Goal: Task Accomplishment & Management: Complete application form

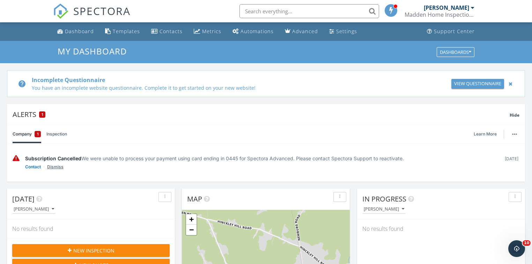
click at [56, 167] on link "Dismiss" at bounding box center [55, 166] width 16 height 7
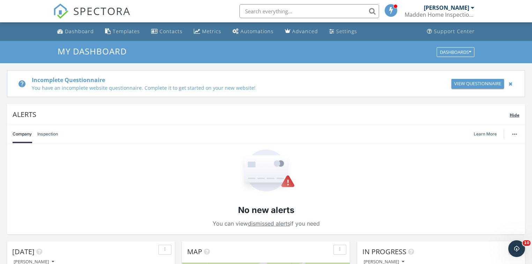
click at [516, 115] on span "Hide" at bounding box center [514, 115] width 10 height 6
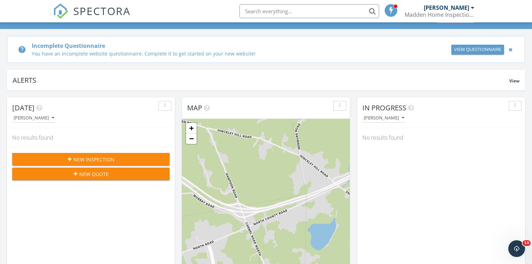
scroll to position [112, 0]
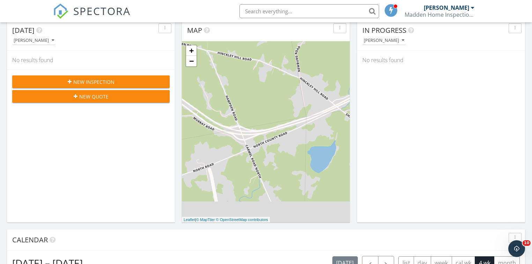
click at [111, 80] on span "New Inspection" at bounding box center [93, 81] width 41 height 7
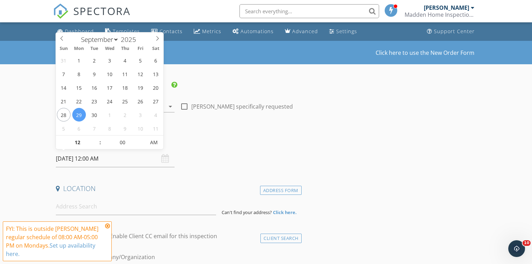
click at [79, 160] on input "[DATE] 12:00 AM" at bounding box center [115, 158] width 119 height 17
type input "[DATE] 12:00 AM"
type input "01"
type input "09/30/2025 1:00 AM"
click at [97, 137] on span at bounding box center [96, 138] width 5 height 7
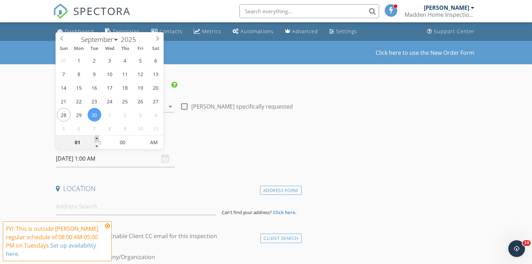
type input "02"
type input "09/30/2025 2:00 AM"
click at [97, 137] on span at bounding box center [96, 138] width 5 height 7
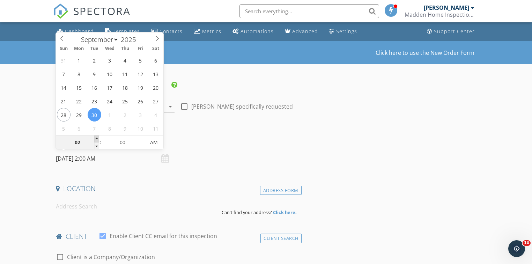
type input "03"
type input "09/30/2025 3:00 AM"
click at [97, 137] on span at bounding box center [96, 138] width 5 height 7
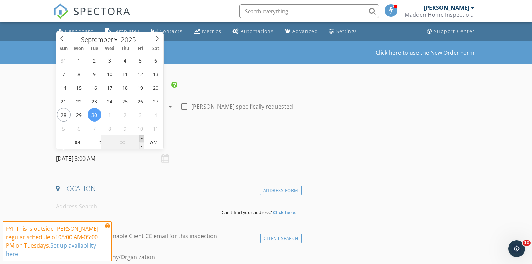
type input "05"
type input "09/30/2025 3:05 AM"
click at [142, 138] on span at bounding box center [141, 138] width 5 height 7
type input "10"
type input "09/30/2025 3:10 AM"
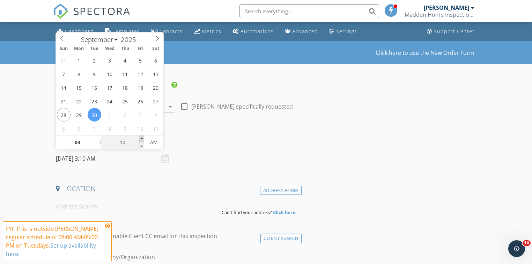
click at [142, 138] on span at bounding box center [141, 138] width 5 height 7
type input "15"
type input "09/30/2025 3:15 AM"
click at [142, 137] on span at bounding box center [141, 138] width 5 height 7
type input "20"
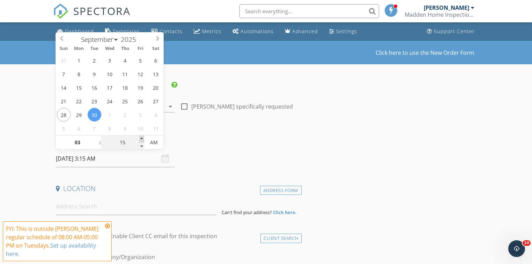
type input "09/30/2025 3:20 AM"
click at [142, 137] on span at bounding box center [141, 138] width 5 height 7
type input "25"
type input "09/30/2025 3:25 AM"
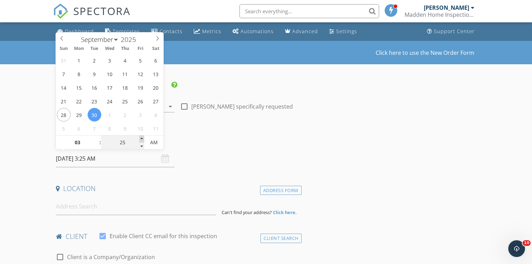
click at [142, 137] on span at bounding box center [141, 138] width 5 height 7
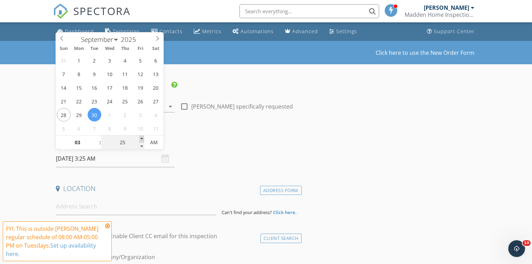
type input "30"
click at [142, 137] on span at bounding box center [141, 138] width 5 height 7
type input "09/30/2025 3:30 PM"
click at [151, 140] on span "AM" at bounding box center [153, 142] width 19 height 14
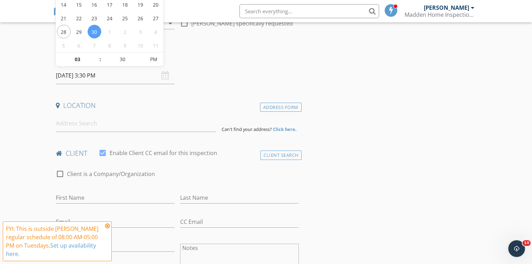
scroll to position [84, 0]
click at [107, 226] on icon at bounding box center [107, 226] width 5 height 6
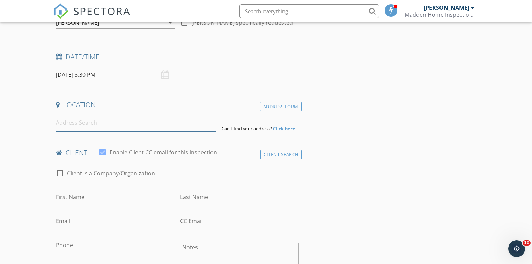
click at [78, 126] on input at bounding box center [136, 122] width 160 height 17
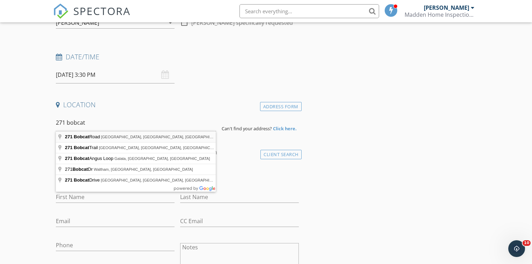
type input "271 Bobcat Road, Clifton, ME, USA"
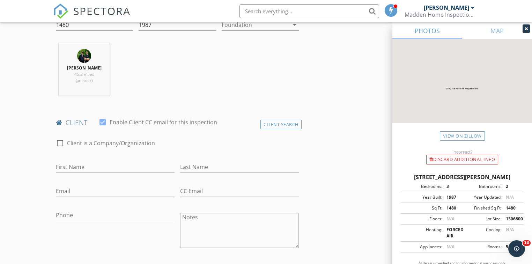
scroll to position [307, 0]
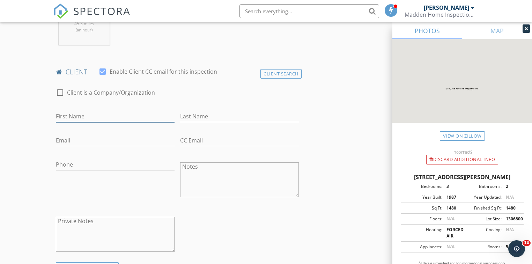
click at [123, 112] on input "First Name" at bounding box center [115, 117] width 119 height 12
click at [60, 117] on input "Jaonathan" at bounding box center [115, 117] width 119 height 12
type input "Jonathan"
click at [196, 117] on input "Last Name" at bounding box center [239, 117] width 119 height 12
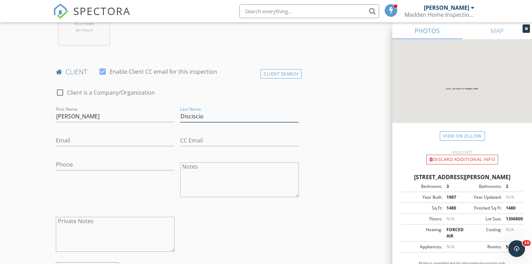
type input "Disciscio"
drag, startPoint x: 128, startPoint y: 138, endPoint x: 116, endPoint y: 137, distance: 12.3
click at [128, 138] on input "Email" at bounding box center [115, 141] width 119 height 12
type input "Discisciojj@gmail.com"
click at [67, 163] on input "Phone" at bounding box center [115, 165] width 119 height 12
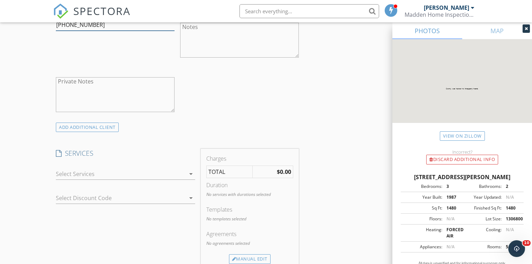
scroll to position [474, 0]
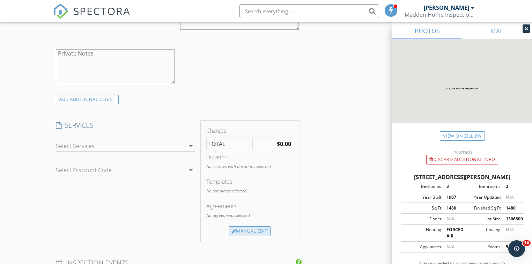
type input "978-606-9208"
click at [251, 229] on div "Manual Edit" at bounding box center [250, 231] width 42 height 10
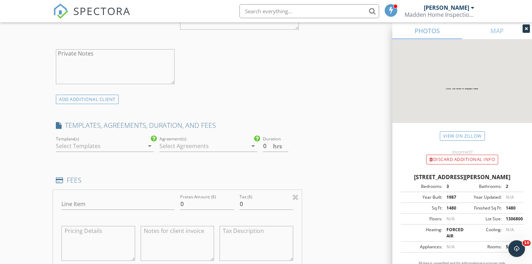
click at [94, 144] on div at bounding box center [100, 145] width 88 height 11
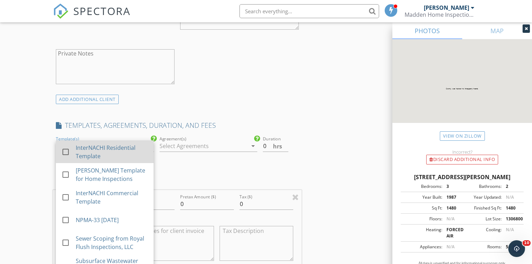
click at [94, 150] on div "InterNACHI Residential Template" at bounding box center [112, 151] width 72 height 17
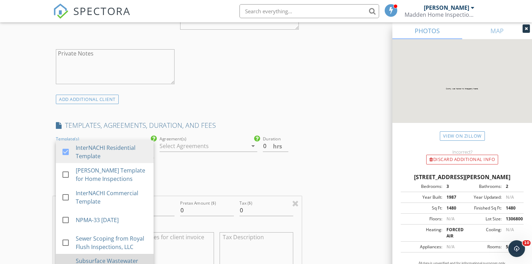
drag, startPoint x: 102, startPoint y: 259, endPoint x: 108, endPoint y: 257, distance: 6.5
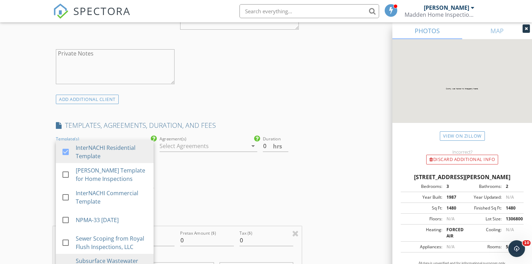
click at [181, 146] on div at bounding box center [203, 145] width 88 height 11
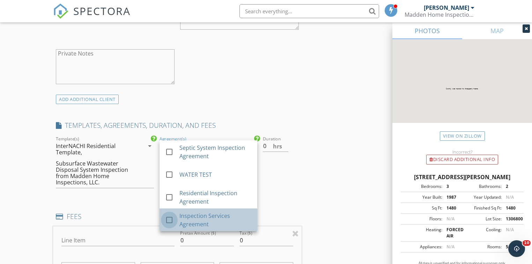
click at [168, 218] on div at bounding box center [169, 220] width 12 height 12
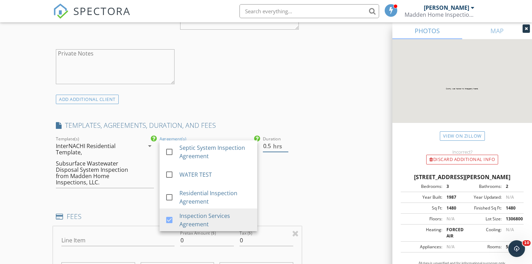
click at [285, 144] on input "0.5" at bounding box center [275, 146] width 25 height 12
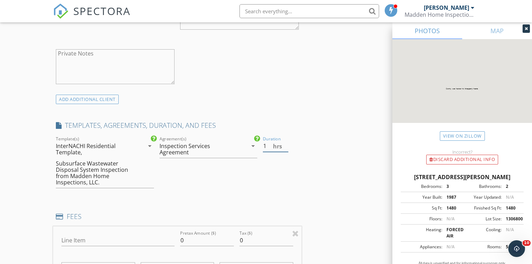
click at [285, 144] on input "1" at bounding box center [275, 146] width 25 height 12
click at [285, 143] on input "1.5" at bounding box center [275, 146] width 25 height 12
click at [285, 143] on input "2" at bounding box center [275, 146] width 25 height 12
type input "2.5"
click at [285, 143] on input "2.5" at bounding box center [275, 146] width 25 height 12
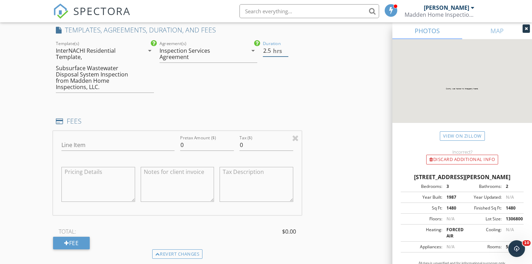
scroll to position [586, 0]
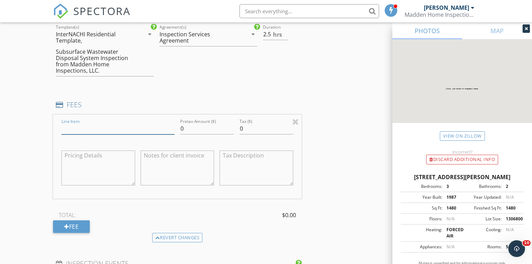
click at [118, 130] on input "Line Item" at bounding box center [117, 129] width 113 height 12
type input "Residential Inspection"
drag, startPoint x: 185, startPoint y: 128, endPoint x: 174, endPoint y: 128, distance: 10.1
click at [174, 128] on div "Line Item Residential Inspection Pretax Amount ($) 0 Tax ($) 0" at bounding box center [177, 156] width 248 height 84
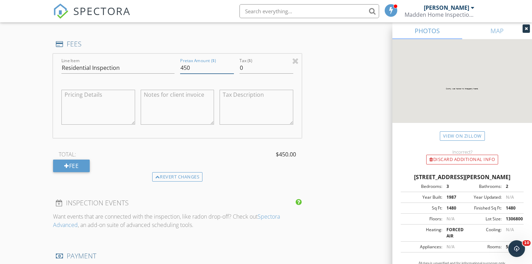
scroll to position [670, 0]
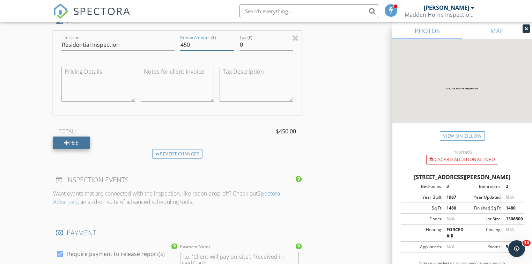
type input "450"
click at [79, 142] on div "Fee" at bounding box center [71, 142] width 37 height 13
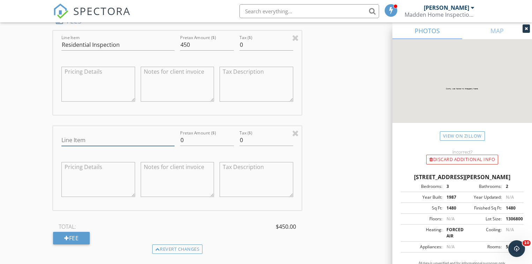
click at [88, 140] on input "Line Item" at bounding box center [117, 140] width 113 height 12
type input "Septic System Inspection"
click at [176, 140] on div "Line Item Septic System Inspection Pretax Amount ($) 0 Tax ($) 0" at bounding box center [177, 168] width 248 height 84
type input "5"
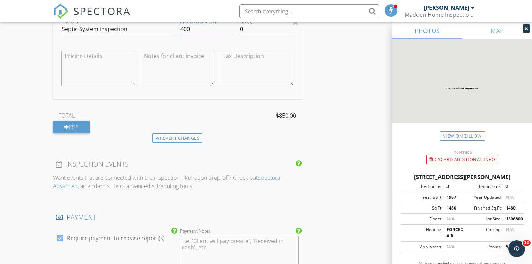
scroll to position [782, 0]
type input "400"
click at [76, 125] on div "Fee" at bounding box center [71, 126] width 37 height 13
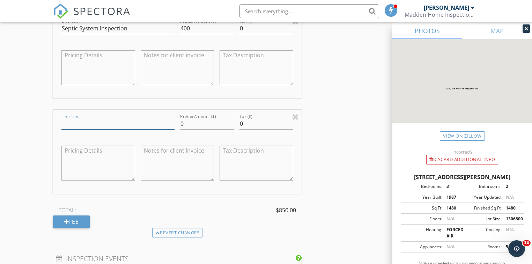
click at [95, 122] on input "Line Item" at bounding box center [117, 124] width 113 height 12
type input "Water Quality Test"
drag, startPoint x: 182, startPoint y: 124, endPoint x: 176, endPoint y: 125, distance: 6.7
click at [176, 125] on div "Line Item Water Quality Test Pretax Amount ($) 0 Tax ($) 0" at bounding box center [177, 152] width 248 height 84
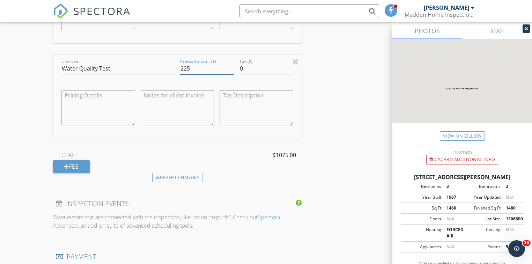
scroll to position [837, 0]
type input "225"
click at [75, 166] on div "Fee" at bounding box center [71, 165] width 37 height 13
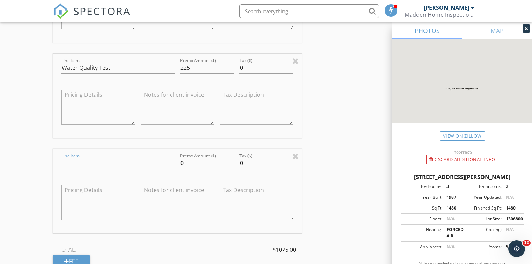
click at [90, 162] on input "Line Item" at bounding box center [117, 163] width 113 height 12
type input "Radon Water Test"
drag, startPoint x: 185, startPoint y: 163, endPoint x: 177, endPoint y: 163, distance: 8.7
click at [177, 163] on div "Line Item Radon Water Test Pretax Amount ($) 0 Tax ($) 0" at bounding box center [177, 191] width 248 height 84
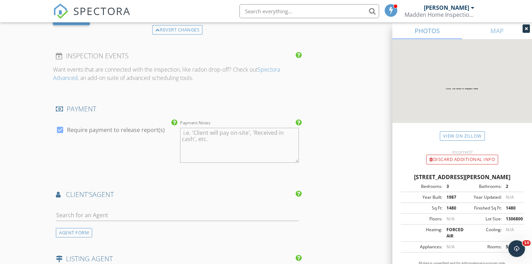
scroll to position [1089, 0]
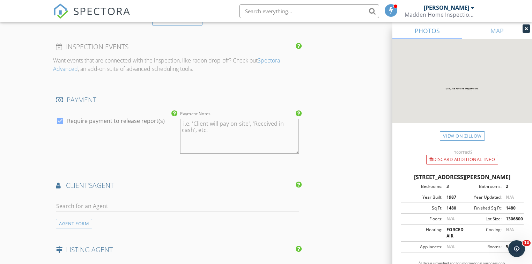
type input "200"
click at [160, 209] on input "text" at bounding box center [177, 206] width 242 height 12
type input "Emma"
click at [113, 221] on div "Emma Peterson" at bounding box center [97, 221] width 43 height 8
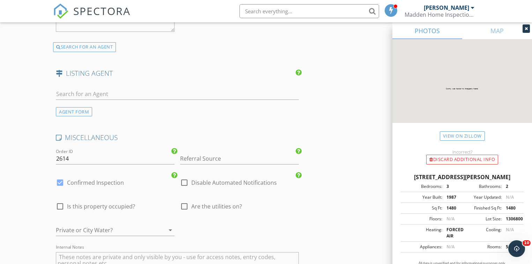
scroll to position [1451, 0]
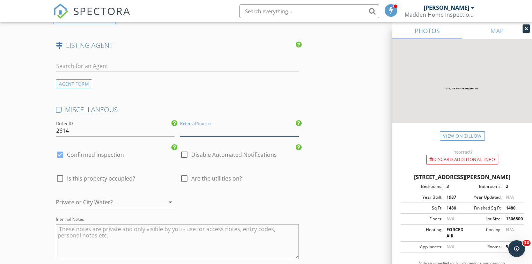
click at [258, 129] on input "Referral Source" at bounding box center [239, 131] width 119 height 12
click at [221, 143] on div "Emma Peterson" at bounding box center [239, 144] width 118 height 14
type input "Emma Peterson"
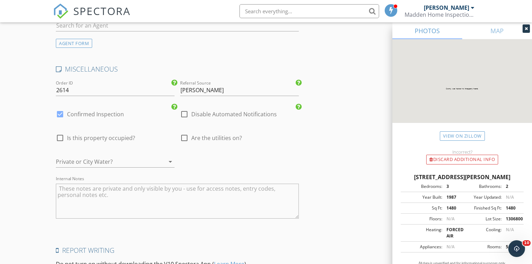
scroll to position [1580, 0]
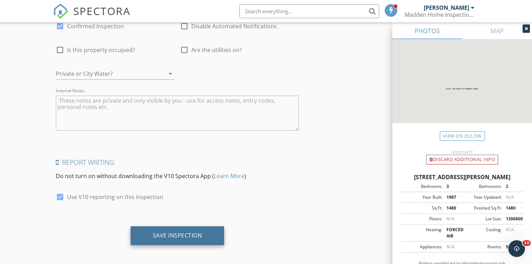
click at [203, 228] on div "Save Inspection" at bounding box center [177, 235] width 94 height 19
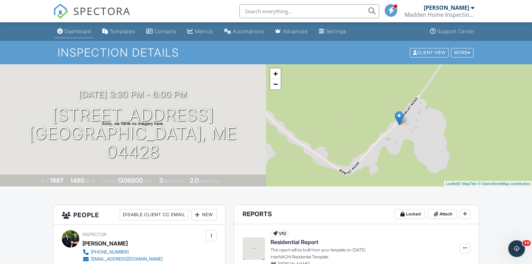
click at [70, 31] on div "Dashboard" at bounding box center [78, 31] width 27 height 6
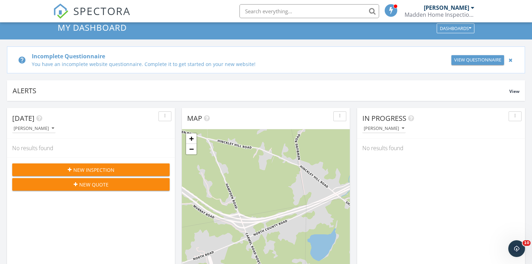
scroll to position [56, 0]
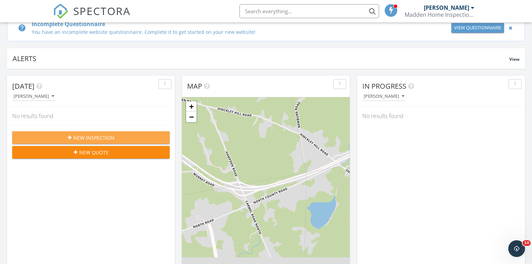
click at [113, 136] on span "New Inspection" at bounding box center [93, 137] width 41 height 7
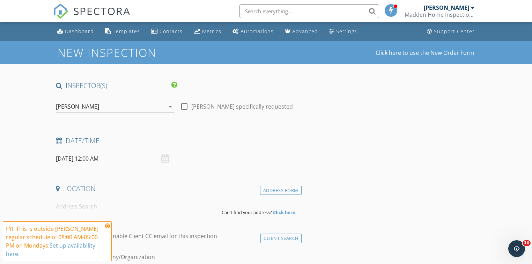
click at [92, 157] on input "09/29/2025 12:00 AM" at bounding box center [115, 158] width 119 height 17
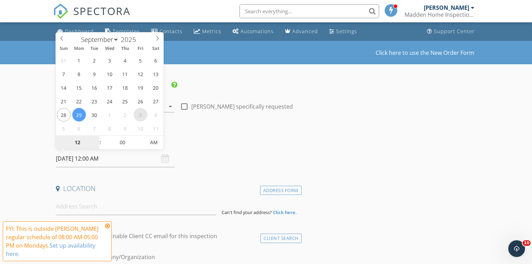
select select "9"
type input "10/03/2025 12:00 AM"
type input "11"
type input "10/03/2025 11:00 PM"
click at [97, 146] on span at bounding box center [96, 145] width 5 height 7
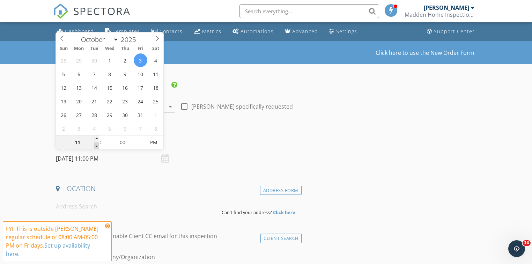
type input "10"
type input "10/03/2025 10:00 PM"
click at [97, 146] on span at bounding box center [96, 145] width 5 height 7
type input "09"
type input "10/03/2025 9:00 PM"
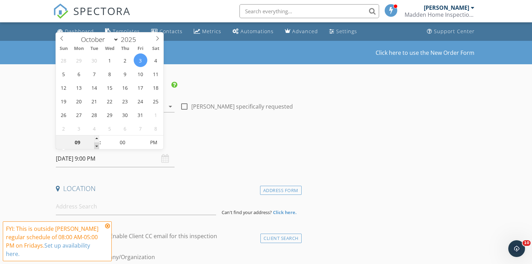
click at [97, 146] on span at bounding box center [96, 145] width 5 height 7
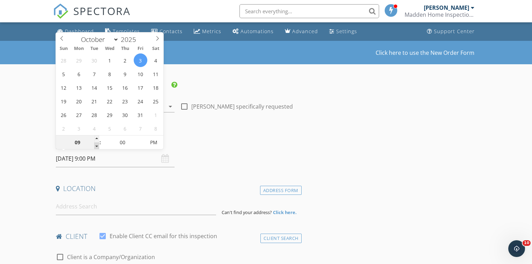
type input "08"
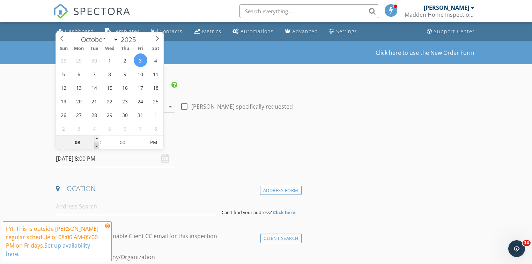
click at [96, 146] on span at bounding box center [96, 145] width 5 height 7
type input "10/03/2025 8:00 AM"
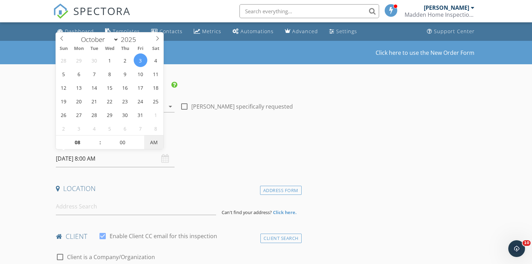
click at [149, 143] on span "AM" at bounding box center [153, 142] width 19 height 14
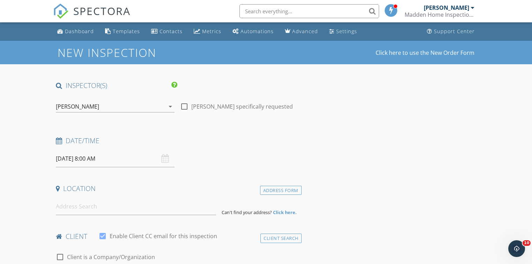
click at [217, 138] on h4 "Date/Time" at bounding box center [177, 140] width 242 height 9
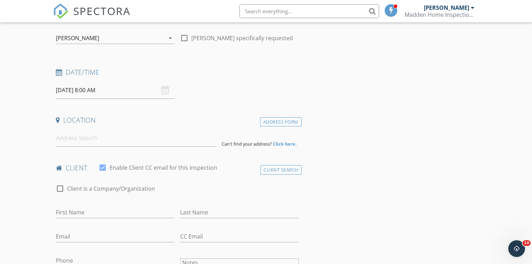
scroll to position [84, 0]
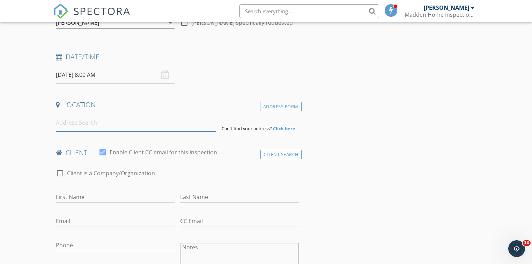
click at [127, 128] on input at bounding box center [136, 122] width 160 height 17
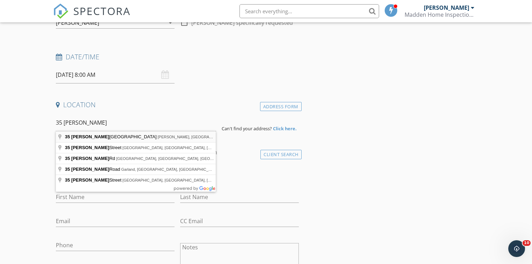
type input "35 Parkman Hill Road, Skowhegan, ME, USA"
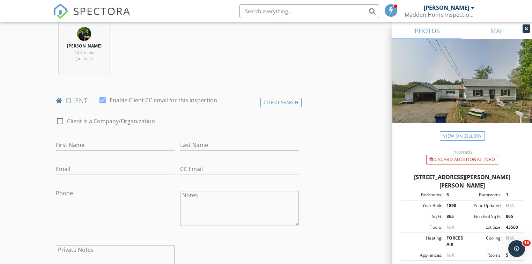
scroll to position [279, 0]
click at [138, 150] on div "First Name" at bounding box center [115, 148] width 119 height 18
click at [131, 145] on input "First Name" at bounding box center [115, 145] width 119 height 12
type input "David"
click at [197, 144] on input "Last Name" at bounding box center [239, 145] width 119 height 12
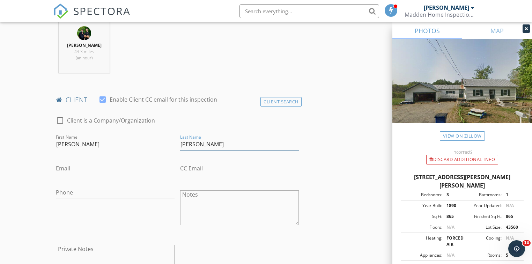
type input "Curtis"
click at [119, 170] on input "Email" at bounding box center [115, 169] width 119 height 12
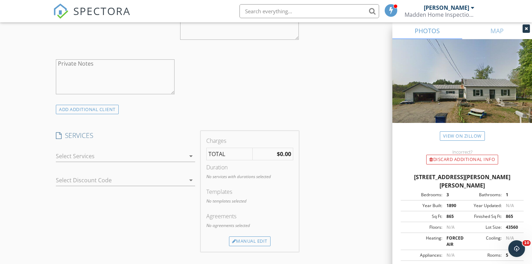
scroll to position [474, 0]
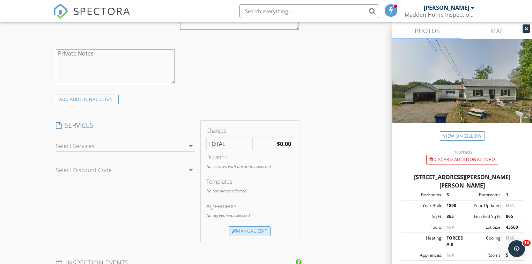
type input "Davidgood123@gmail.com"
click at [246, 227] on div "Manual Edit" at bounding box center [250, 231] width 42 height 10
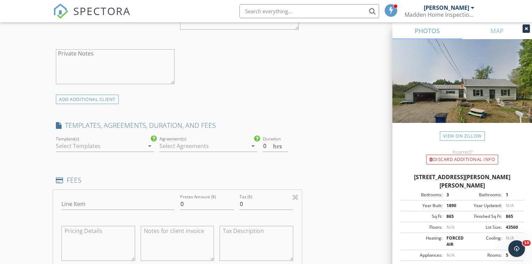
click at [103, 145] on div at bounding box center [100, 145] width 88 height 11
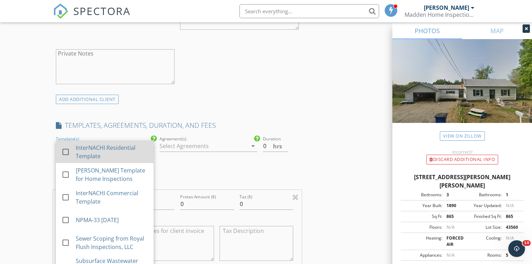
click at [102, 146] on div "InterNACHI Residential Template" at bounding box center [112, 151] width 72 height 17
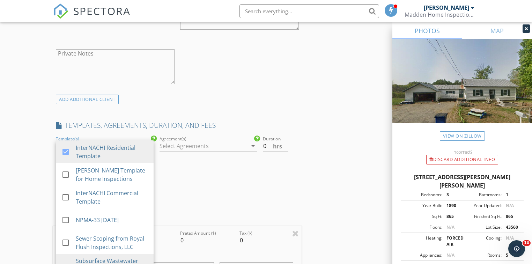
click at [175, 144] on div at bounding box center [203, 145] width 88 height 11
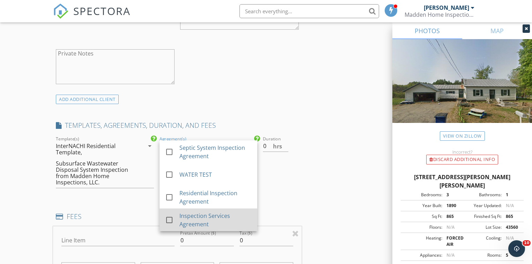
click at [169, 219] on div at bounding box center [169, 220] width 12 height 12
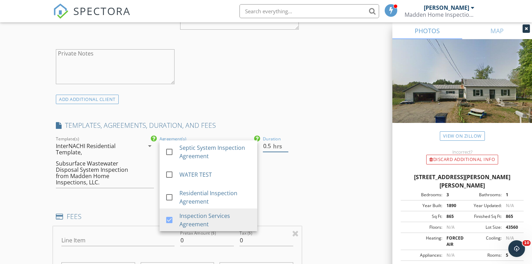
click at [285, 143] on input "0.5" at bounding box center [275, 146] width 25 height 12
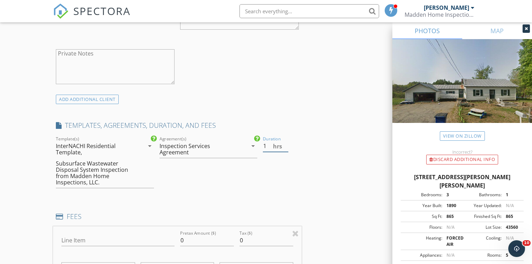
click at [285, 143] on input "1" at bounding box center [275, 146] width 25 height 12
click at [285, 143] on input "1.5" at bounding box center [275, 146] width 25 height 12
click at [285, 143] on input "2" at bounding box center [275, 146] width 25 height 12
type input "2.5"
click at [285, 143] on input "2.5" at bounding box center [275, 146] width 25 height 12
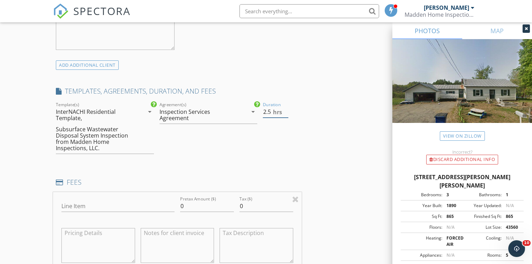
scroll to position [530, 0]
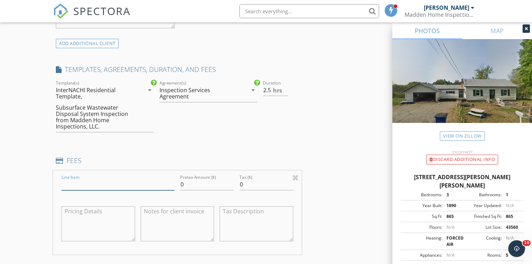
click at [138, 187] on input "Line Item" at bounding box center [117, 185] width 113 height 12
type input "Residential Inspection"
drag, startPoint x: 184, startPoint y: 182, endPoint x: 178, endPoint y: 184, distance: 6.2
click at [178, 184] on div "Pretax Amount ($) 0" at bounding box center [206, 185] width 59 height 24
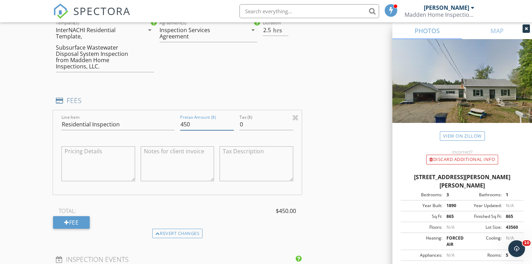
scroll to position [614, 0]
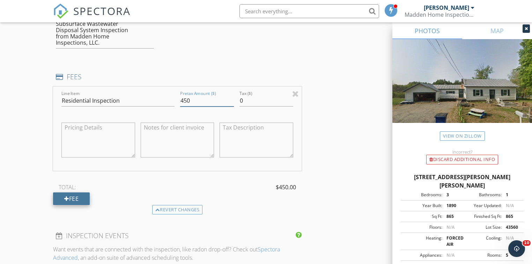
type input "450"
click at [76, 198] on div "Fee" at bounding box center [71, 198] width 37 height 13
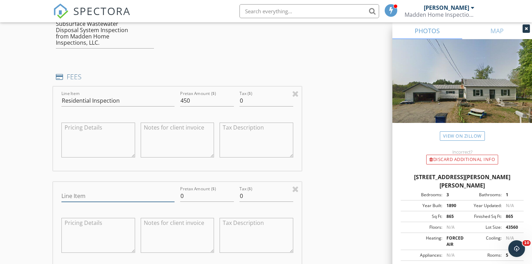
click at [89, 197] on input "Line Item" at bounding box center [117, 196] width 113 height 12
type input "Septic System Inspection"
drag, startPoint x: 182, startPoint y: 196, endPoint x: 179, endPoint y: 196, distance: 3.8
click at [179, 196] on div "Pretax Amount ($) 0" at bounding box center [206, 197] width 59 height 24
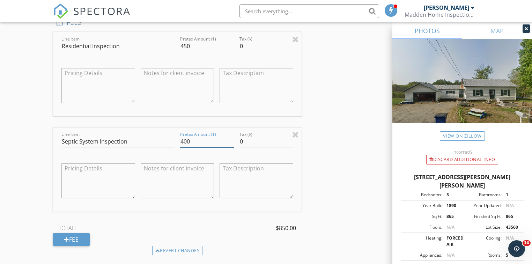
scroll to position [698, 0]
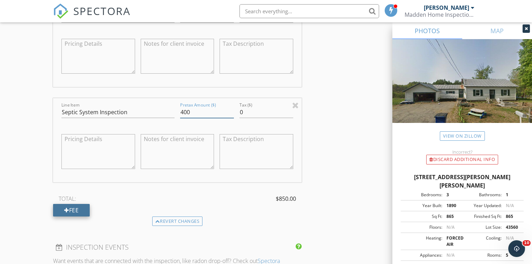
type input "400"
click at [75, 208] on div "Fee" at bounding box center [71, 210] width 37 height 13
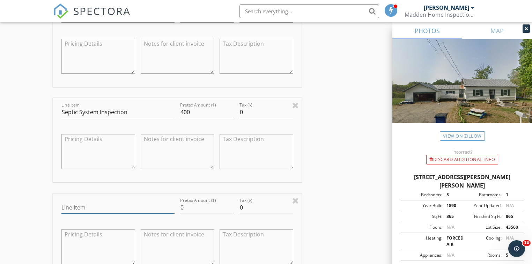
click at [95, 209] on input "Line Item" at bounding box center [117, 208] width 113 height 12
type input "Water Quality Test"
drag, startPoint x: 183, startPoint y: 207, endPoint x: 176, endPoint y: 207, distance: 7.3
click at [176, 207] on div "Line Item Water Quality Test Pretax Amount ($) 0 Tax ($) 0" at bounding box center [177, 235] width 248 height 84
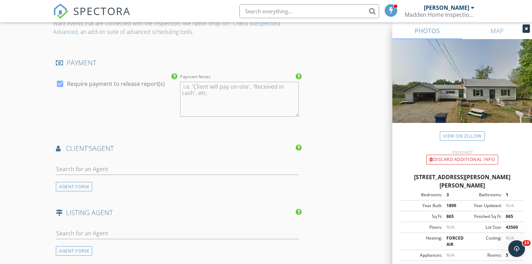
scroll to position [1033, 0]
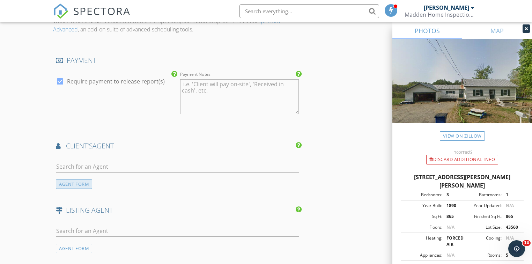
type input "225"
click at [73, 181] on div "AGENT FORM" at bounding box center [74, 183] width 36 height 9
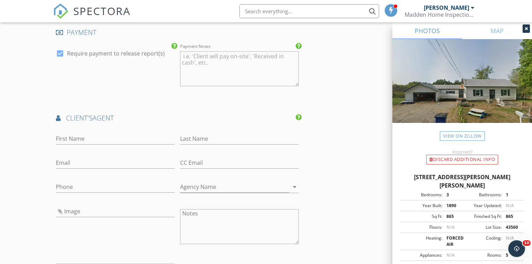
scroll to position [1089, 0]
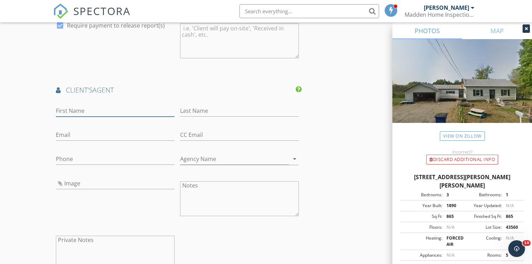
click at [118, 111] on input "First Name" at bounding box center [115, 111] width 119 height 12
type input "Linda"
click at [184, 111] on input "Last Name" at bounding box center [239, 111] width 119 height 12
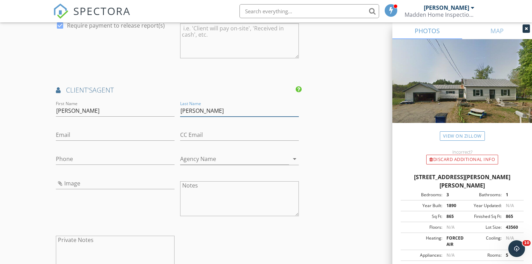
type input "Dupuis"
click at [106, 136] on input "Email" at bounding box center [115, 135] width 119 height 12
type input "Lindad@mainesource.com"
drag, startPoint x: 78, startPoint y: 158, endPoint x: 73, endPoint y: 157, distance: 5.7
click at [78, 158] on input "Phone" at bounding box center [115, 159] width 119 height 12
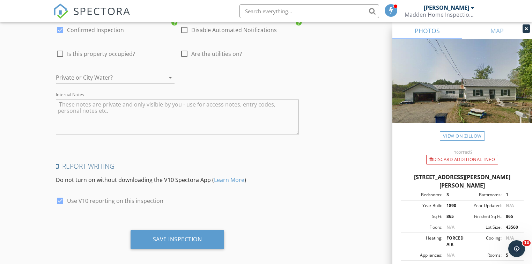
scroll to position [1483, 0]
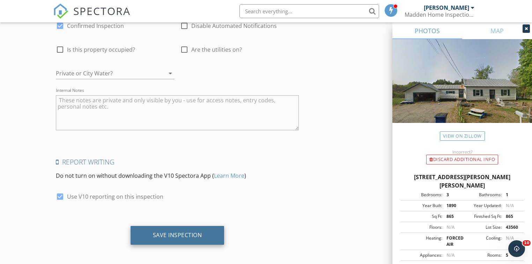
type input "207-522-1744"
click at [191, 231] on div "Save Inspection" at bounding box center [177, 234] width 49 height 7
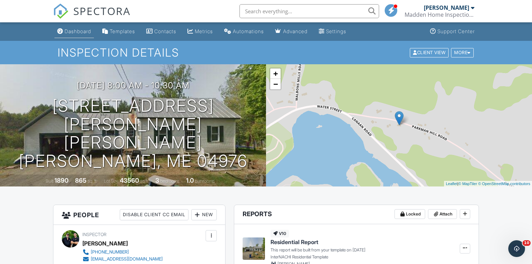
click at [84, 31] on div "Dashboard" at bounding box center [78, 31] width 27 height 6
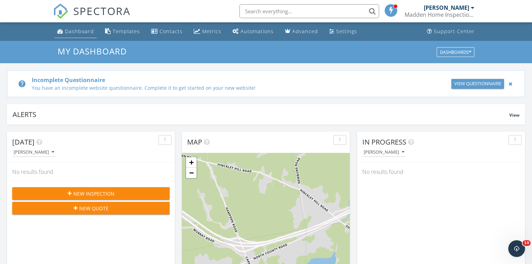
click at [81, 30] on div "Dashboard" at bounding box center [79, 31] width 29 height 7
click at [209, 32] on div "Metrics" at bounding box center [211, 31] width 19 height 7
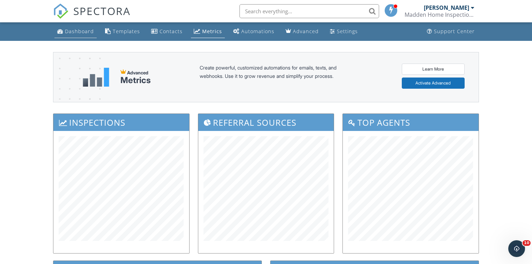
click at [76, 30] on div "Dashboard" at bounding box center [79, 31] width 29 height 7
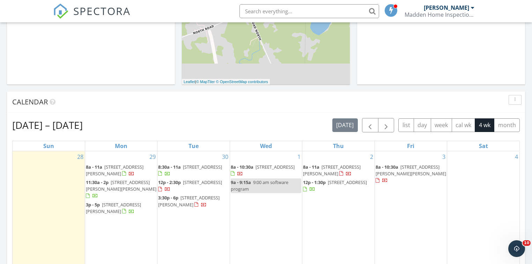
scroll to position [251, 0]
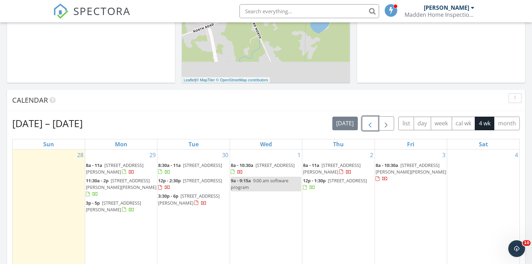
click at [367, 125] on span "button" at bounding box center [370, 123] width 8 height 8
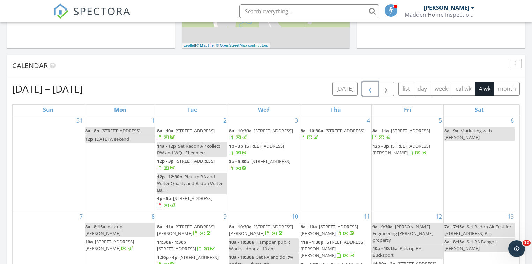
scroll to position [279, 0]
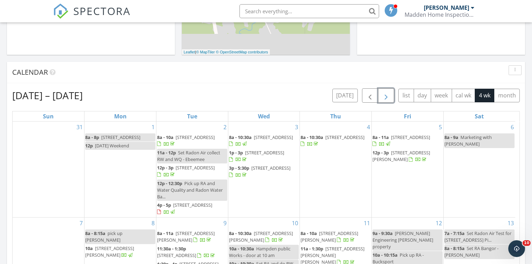
click at [387, 98] on span "button" at bounding box center [386, 95] width 8 height 8
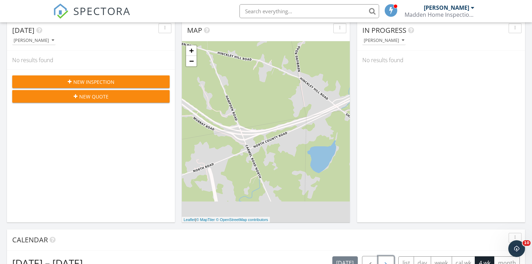
scroll to position [0, 0]
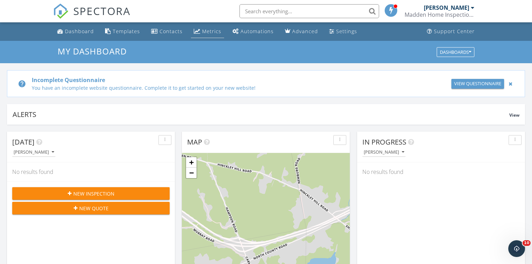
click at [208, 30] on div "Metrics" at bounding box center [211, 31] width 19 height 7
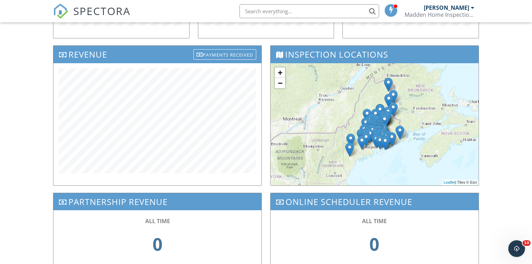
scroll to position [223, 0]
